Goal: Check status: Check status

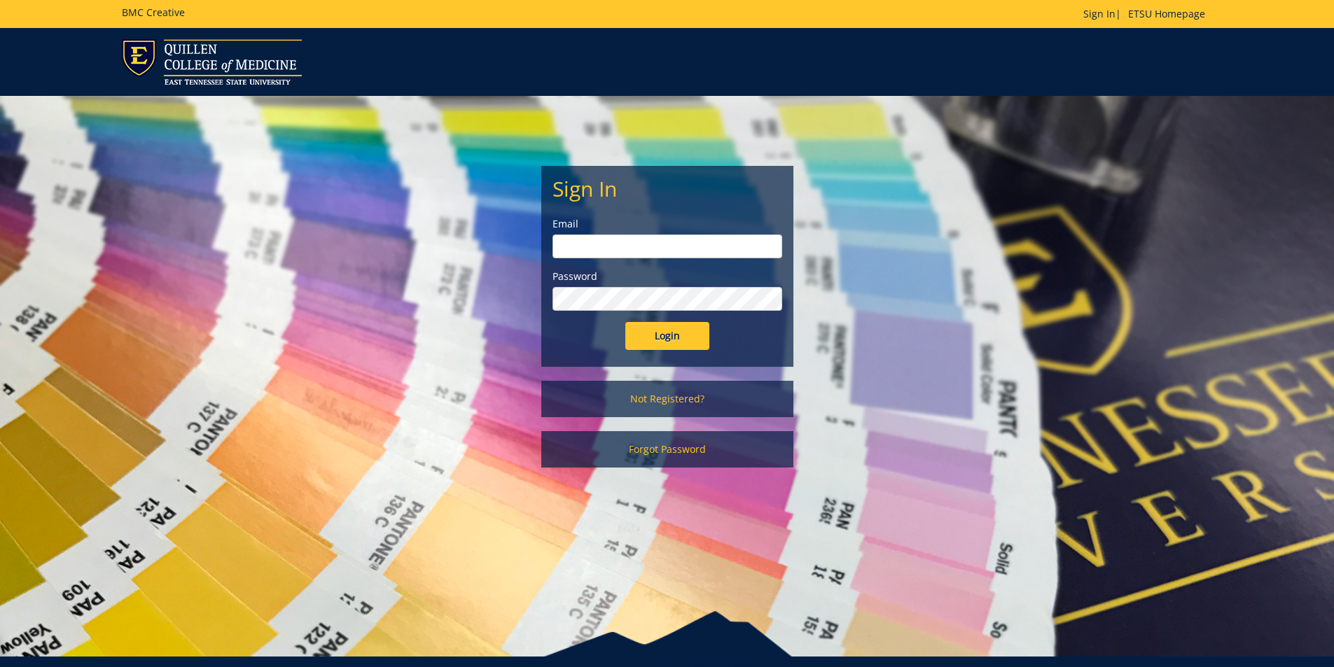
type input "pricejb2@etsu.edu"
click at [676, 331] on input "Login" at bounding box center [667, 336] width 84 height 28
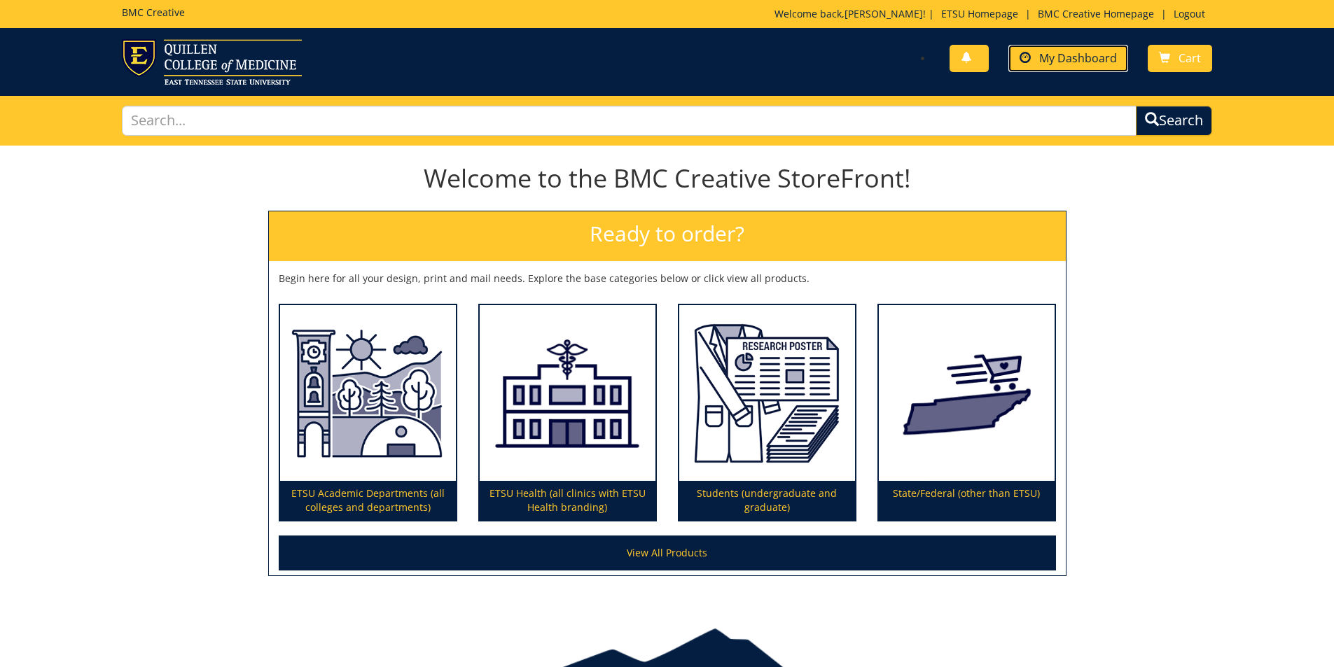
click at [1083, 55] on span "My Dashboard" at bounding box center [1078, 57] width 78 height 15
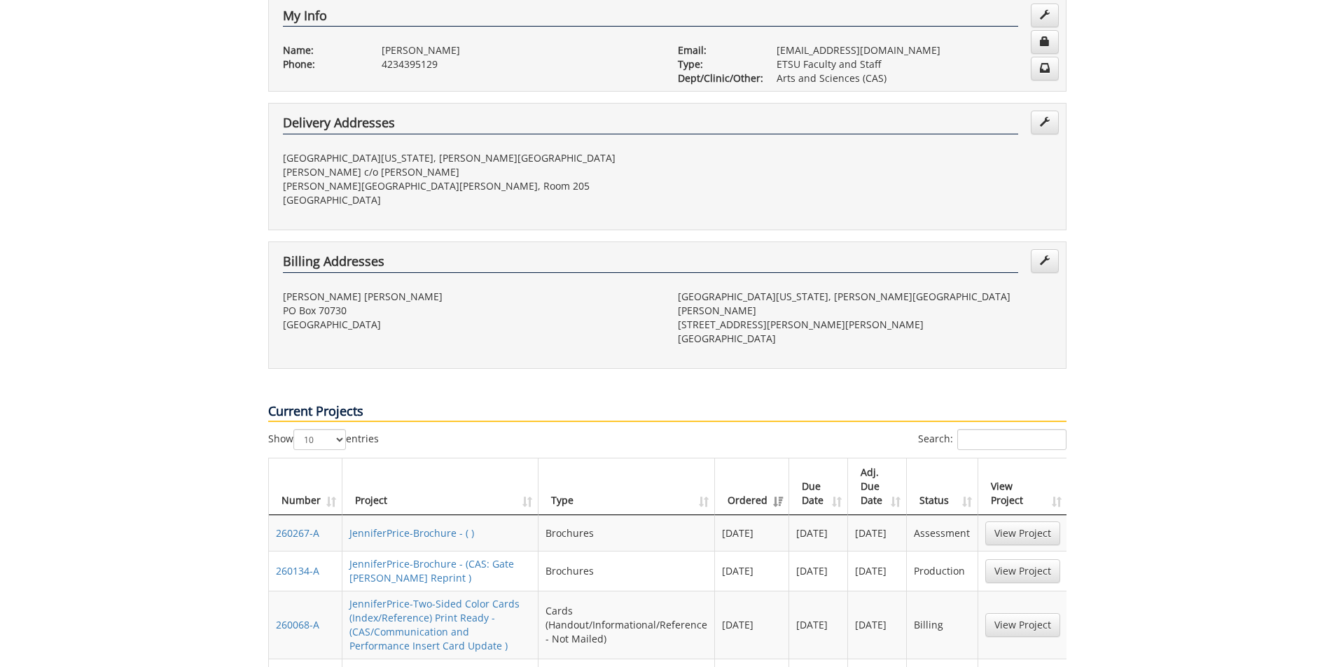
scroll to position [280, 0]
click at [1020, 558] on link "View Project" at bounding box center [1022, 570] width 75 height 24
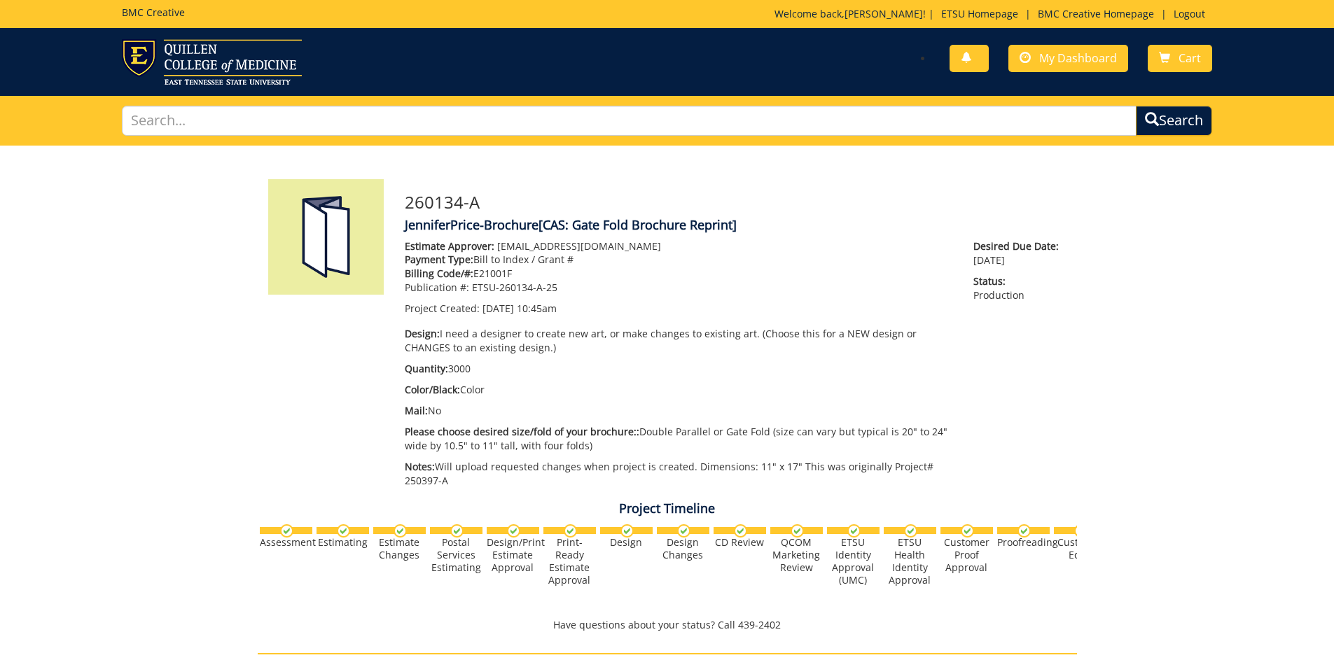
scroll to position [0, 550]
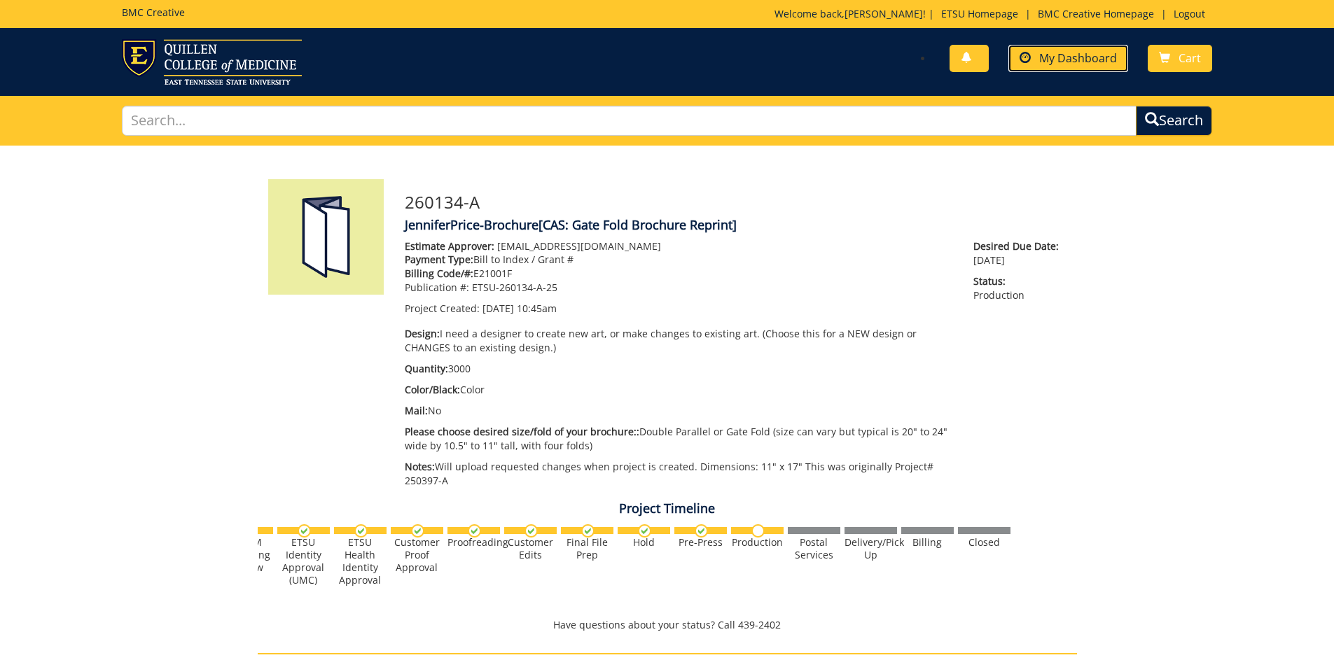
click at [1066, 60] on span "My Dashboard" at bounding box center [1078, 57] width 78 height 15
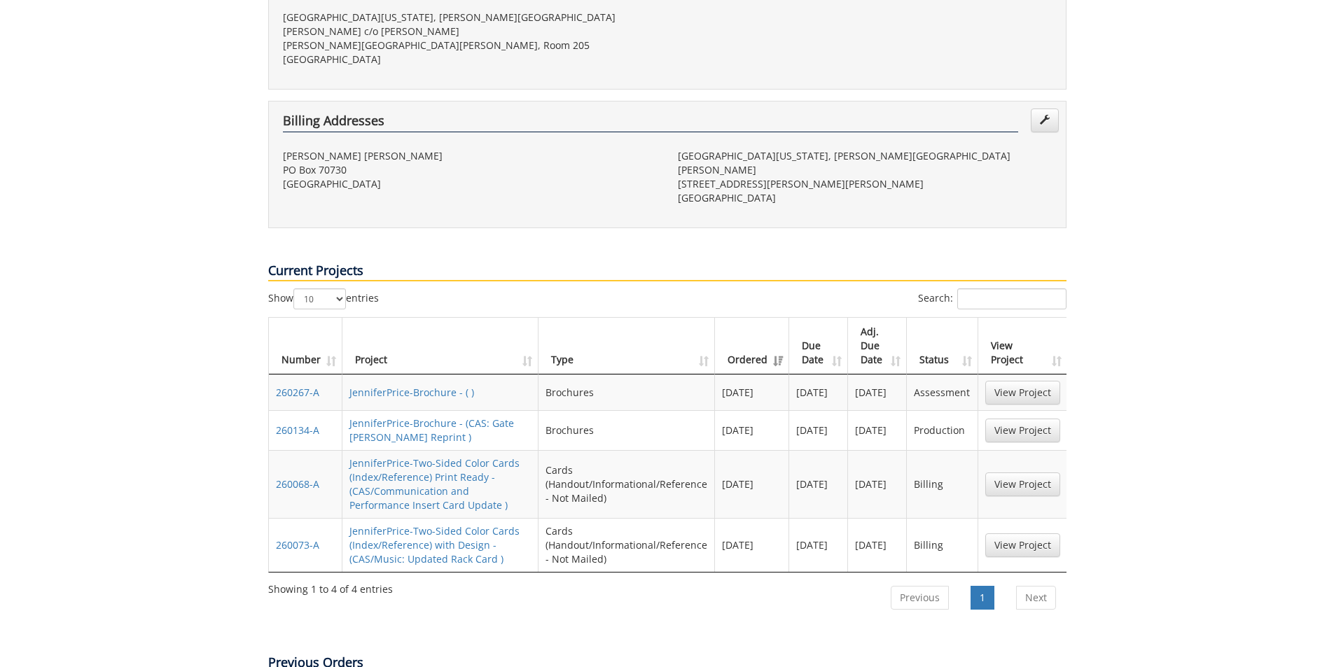
scroll to position [420, 0]
click at [1037, 472] on link "View Project" at bounding box center [1022, 484] width 75 height 24
